Goal: Task Accomplishment & Management: Manage account settings

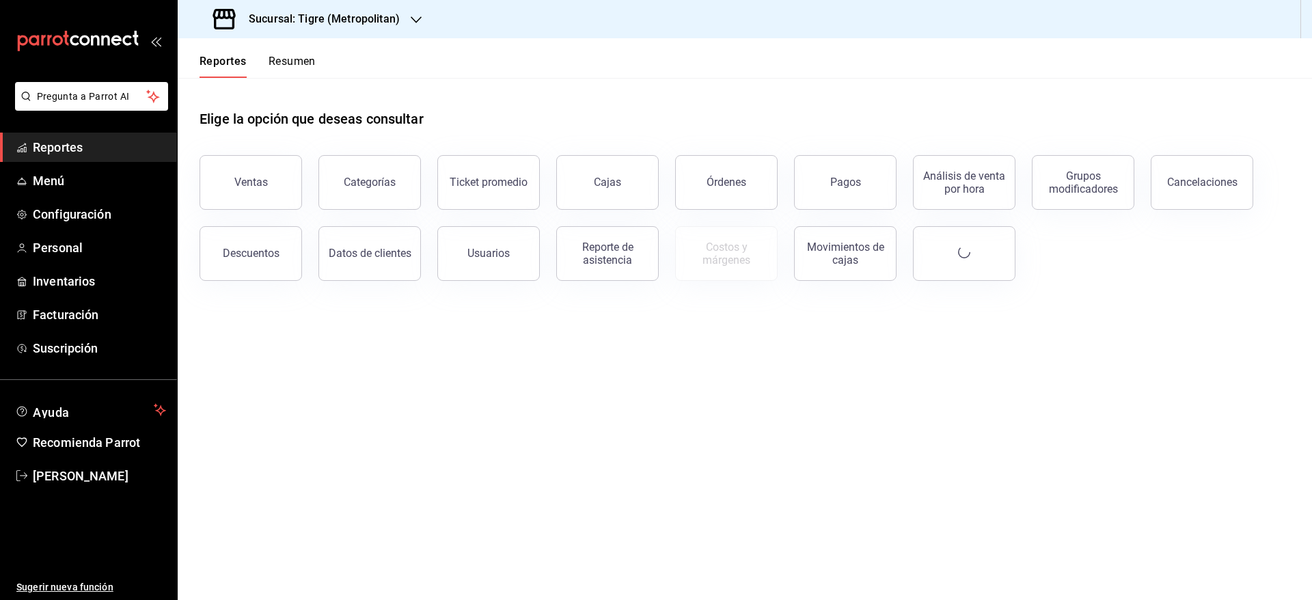
click at [391, 20] on h3 "Sucursal: Tigre (Metropolitan)" at bounding box center [319, 19] width 162 height 16
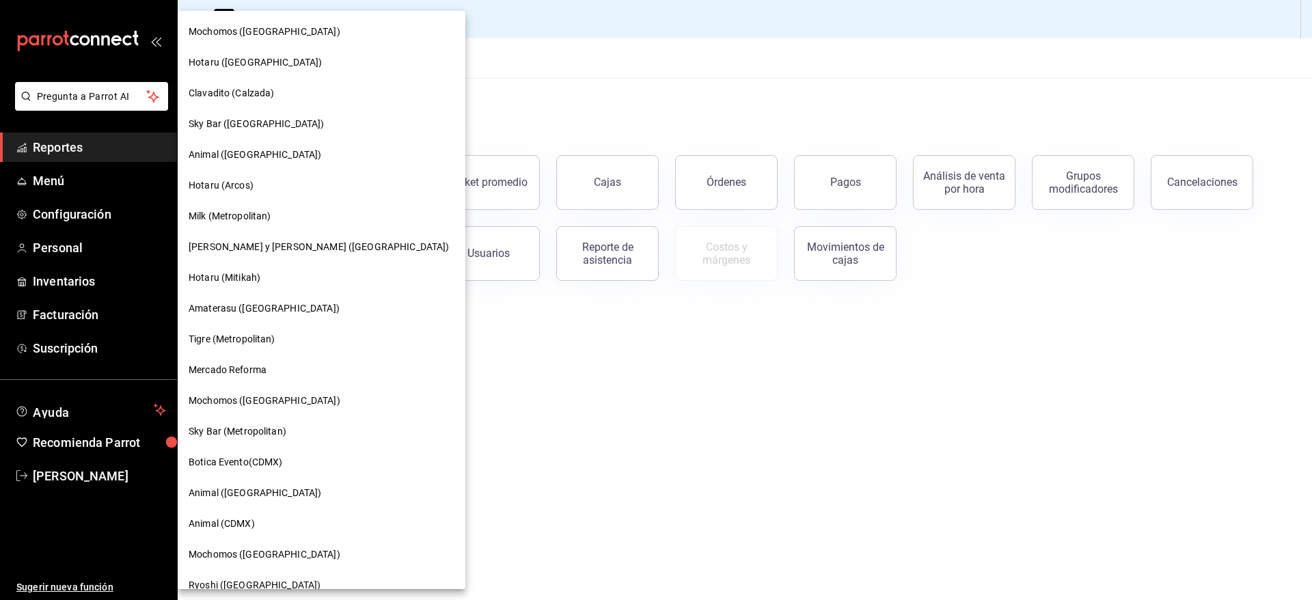
click at [272, 25] on span "Mochomos ([GEOGRAPHIC_DATA])" at bounding box center [265, 32] width 152 height 14
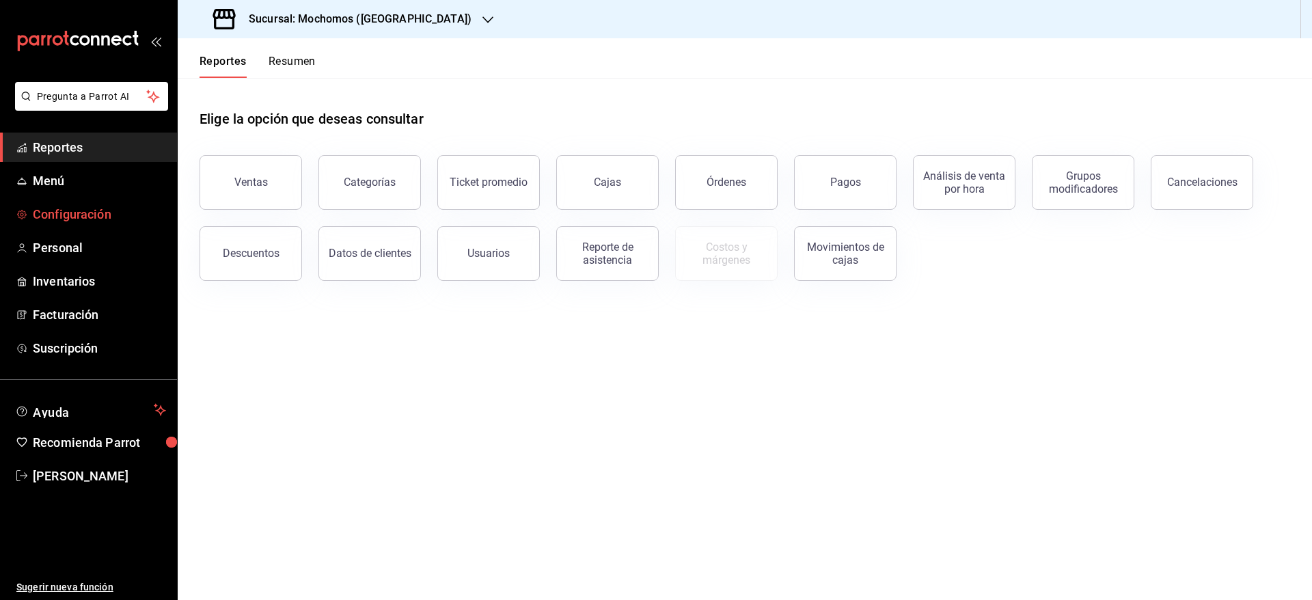
click at [109, 223] on span "Configuración" at bounding box center [99, 214] width 133 height 18
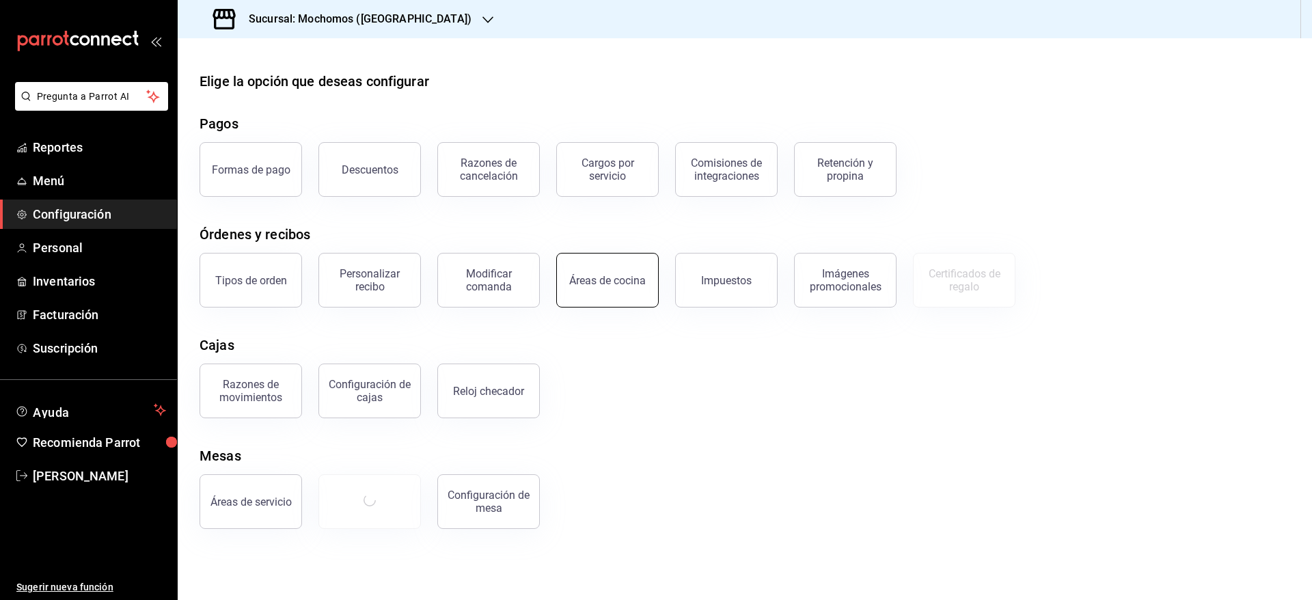
click at [637, 299] on button "Áreas de cocina" at bounding box center [607, 280] width 102 height 55
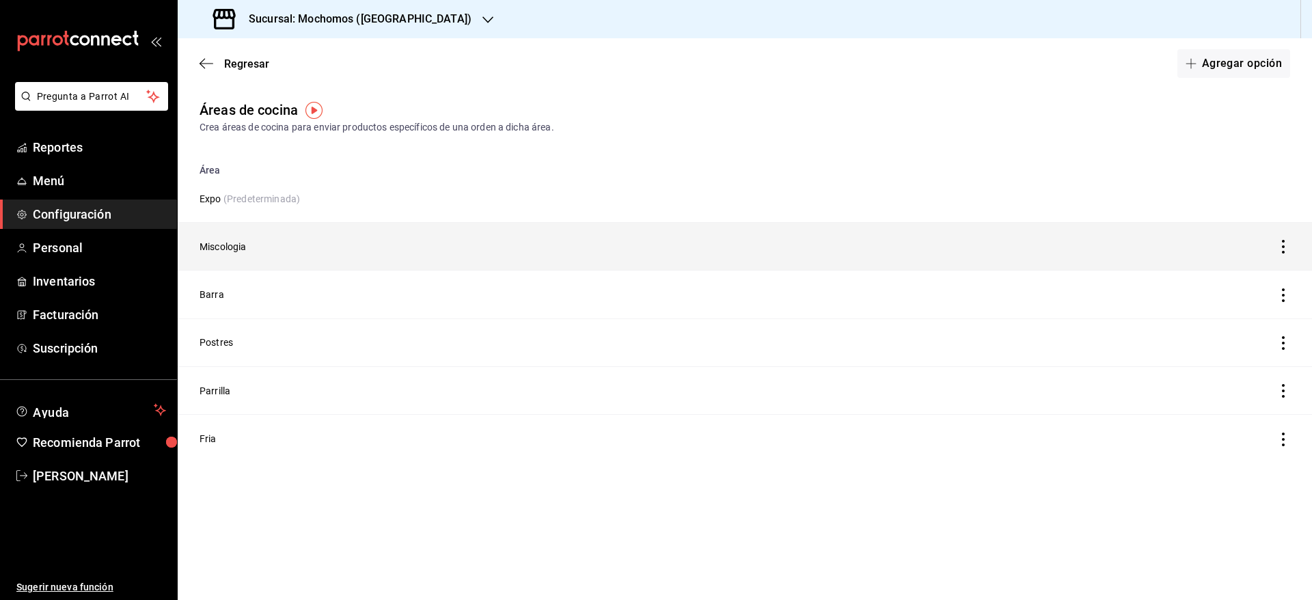
click at [223, 245] on td "Miscologia" at bounding box center [590, 247] width 825 height 48
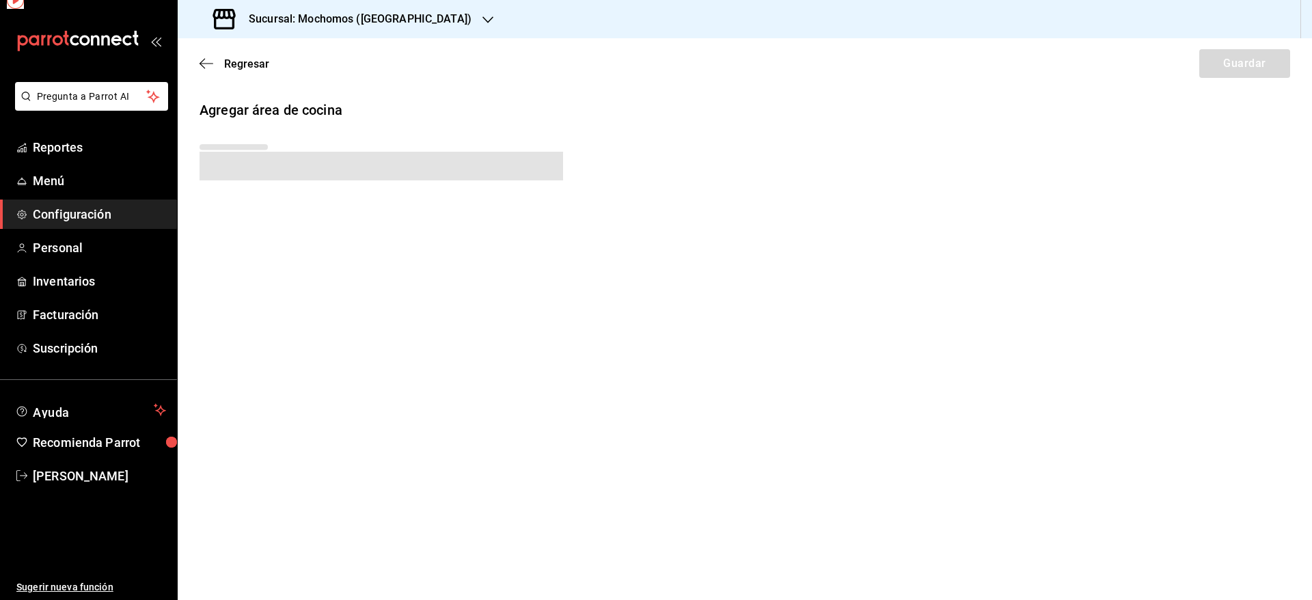
click at [223, 245] on div "Agregar área de cocina" at bounding box center [745, 173] width 1134 height 146
click at [84, 249] on span "Personal" at bounding box center [99, 247] width 133 height 18
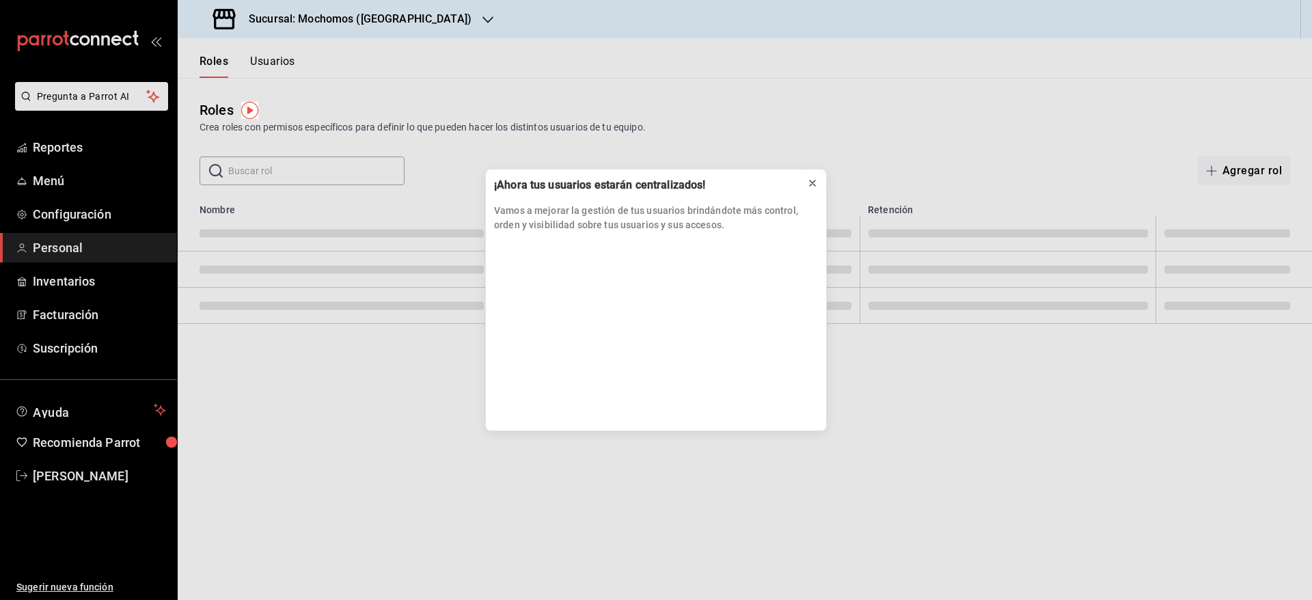
click at [812, 182] on icon at bounding box center [812, 182] width 5 height 5
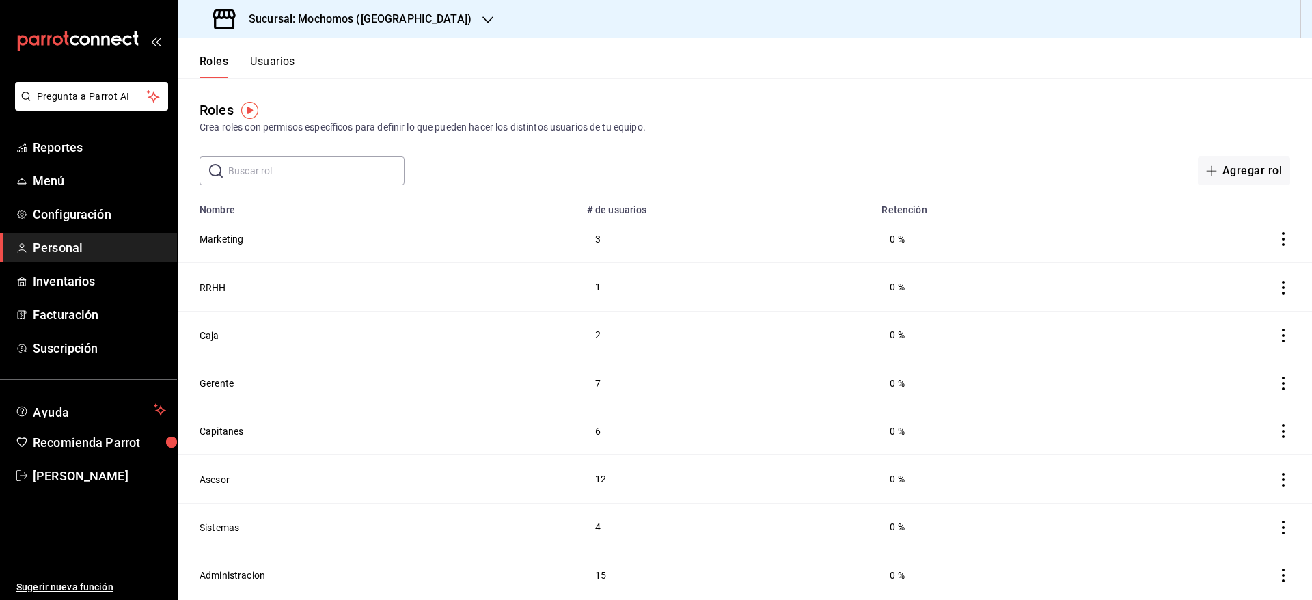
click at [281, 55] on button "Usuarios" at bounding box center [272, 66] width 45 height 23
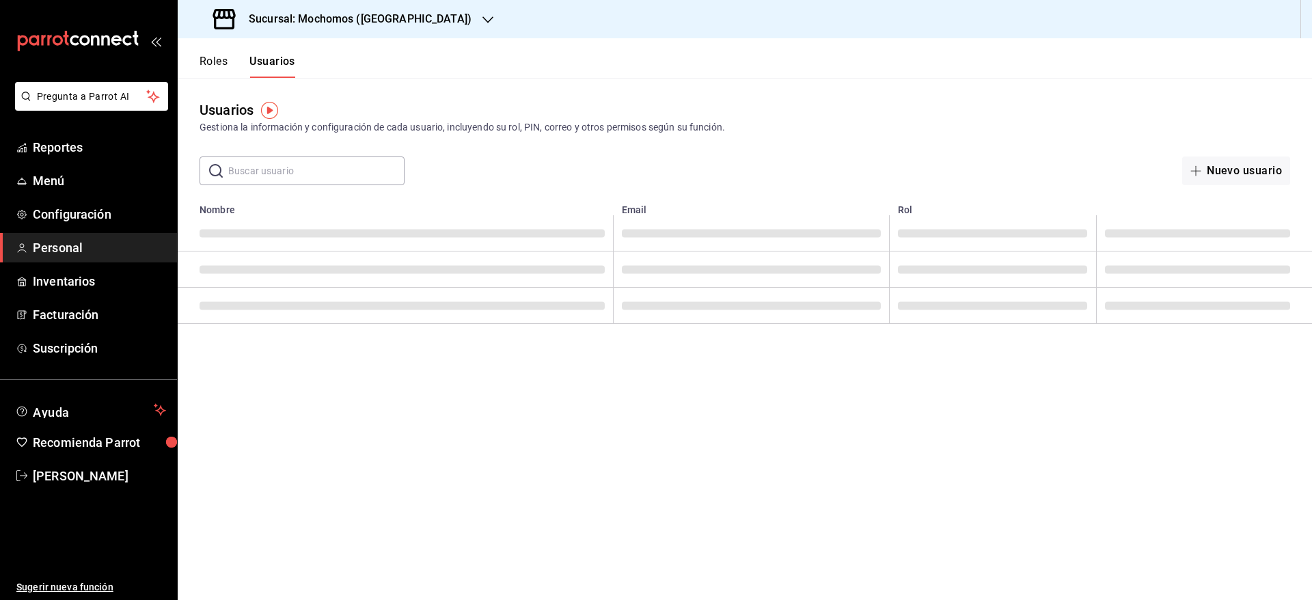
click at [363, 166] on input "text" at bounding box center [316, 170] width 176 height 27
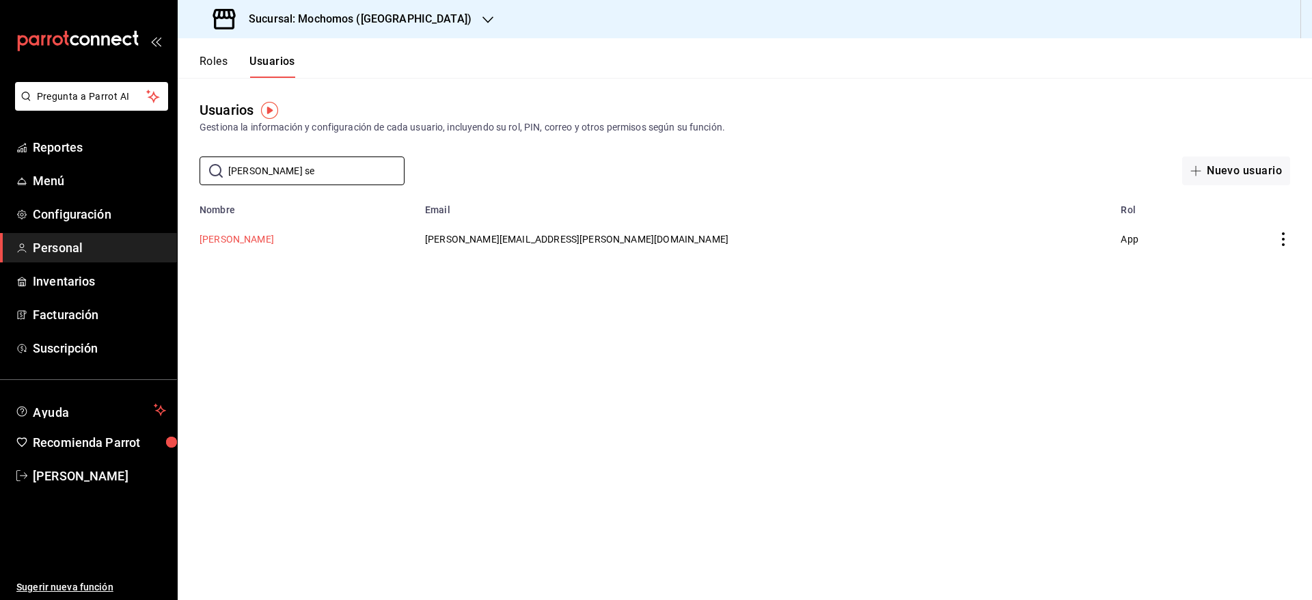
type input "[PERSON_NAME] se"
click at [247, 243] on button "[PERSON_NAME]" at bounding box center [236, 239] width 74 height 14
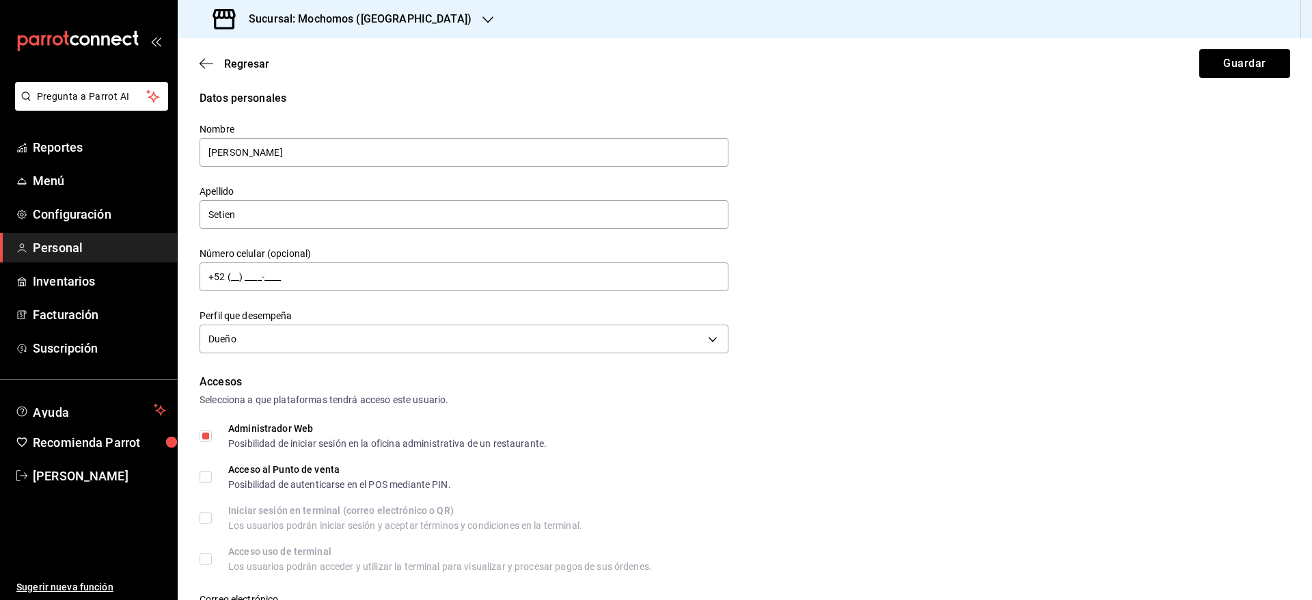
scroll to position [12, 0]
click at [1053, 221] on div "Datos personales Nombre [PERSON_NAME] [PERSON_NAME] Número celular (opcional) +…" at bounding box center [744, 221] width 1090 height 267
drag, startPoint x: 1053, startPoint y: 221, endPoint x: 1045, endPoint y: 224, distance: 8.0
click at [1045, 224] on div "Datos personales Nombre [PERSON_NAME] [PERSON_NAME] Número celular (opcional) +…" at bounding box center [744, 221] width 1090 height 267
